Goal: Task Accomplishment & Management: Complete application form

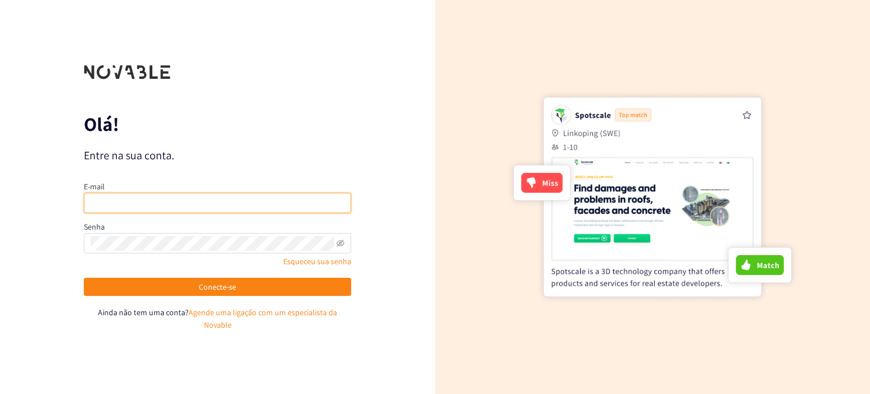
drag, startPoint x: 0, startPoint y: 0, endPoint x: 162, endPoint y: 215, distance: 269.1
click at [162, 213] on input "email" at bounding box center [217, 203] width 267 height 20
type input "[EMAIL_ADDRESS][DOMAIN_NAME]"
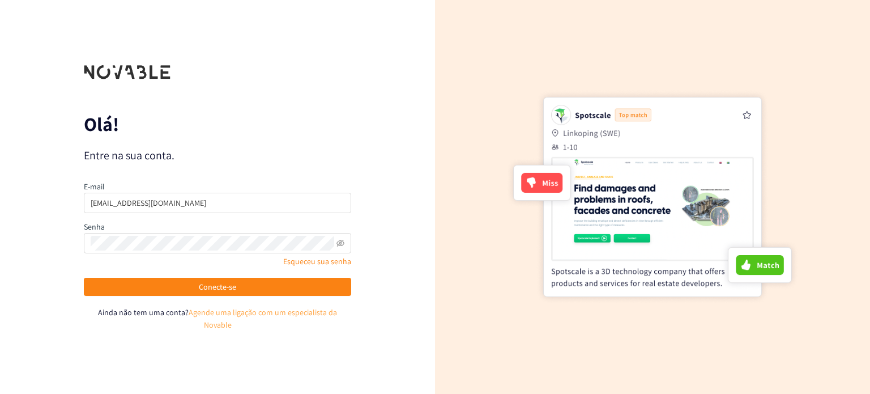
click at [189, 318] on font "Agende uma ligação com um especialista da Novable" at bounding box center [263, 318] width 148 height 23
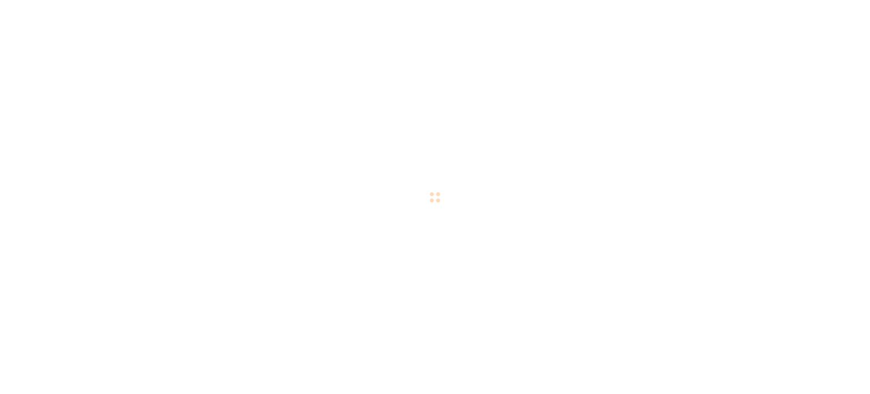
checkbox input "true"
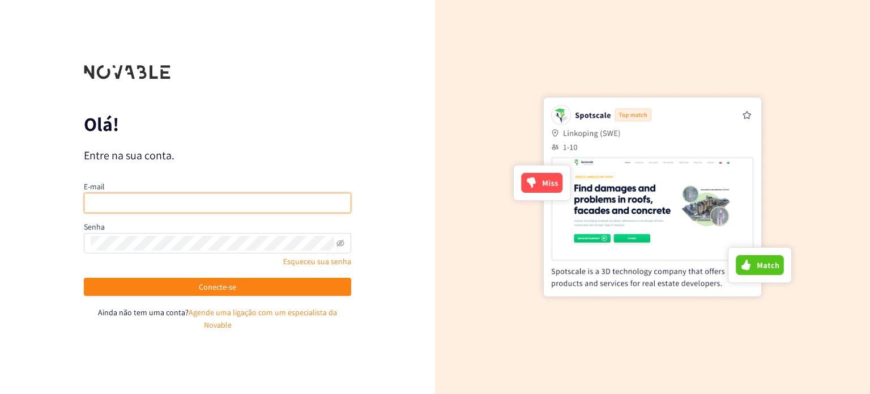
click at [202, 213] on input "email" at bounding box center [217, 203] width 267 height 20
type input "[EMAIL_ADDRESS][DOMAIN_NAME]"
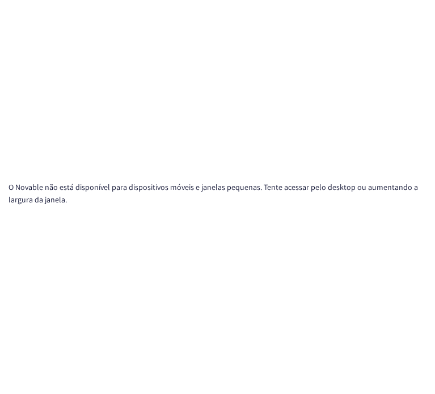
drag, startPoint x: 656, startPoint y: 391, endPoint x: 117, endPoint y: 100, distance: 612.6
click at [117, 100] on div "O Novable não está disponível para dispositivos móveis e janelas pequenas. Tent…" at bounding box center [217, 197] width 435 height 394
